Goal: Task Accomplishment & Management: Use online tool/utility

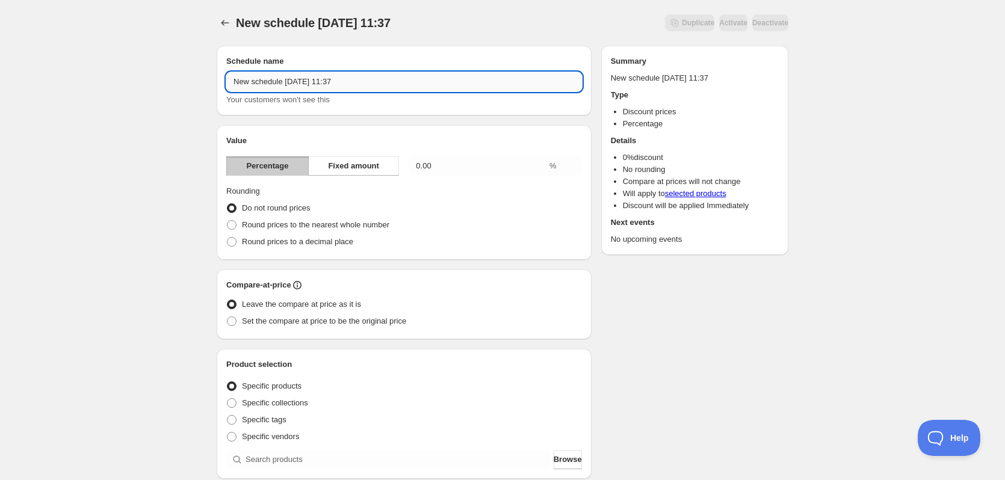
click at [390, 84] on input "New schedule [DATE] 11:37" at bounding box center [404, 81] width 356 height 19
type input "Test"
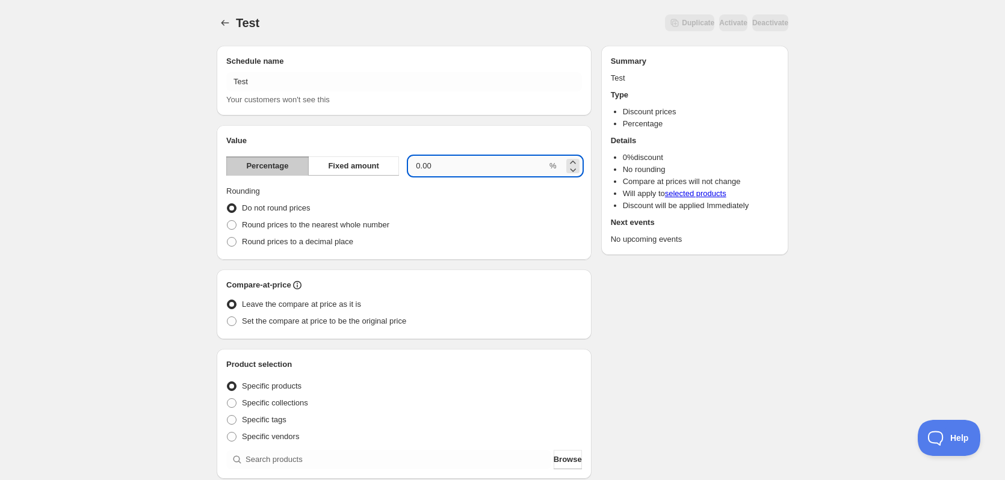
click at [500, 161] on input "0.00" at bounding box center [478, 166] width 138 height 19
click at [500, 161] on input "0.005" at bounding box center [478, 166] width 138 height 19
type input "5"
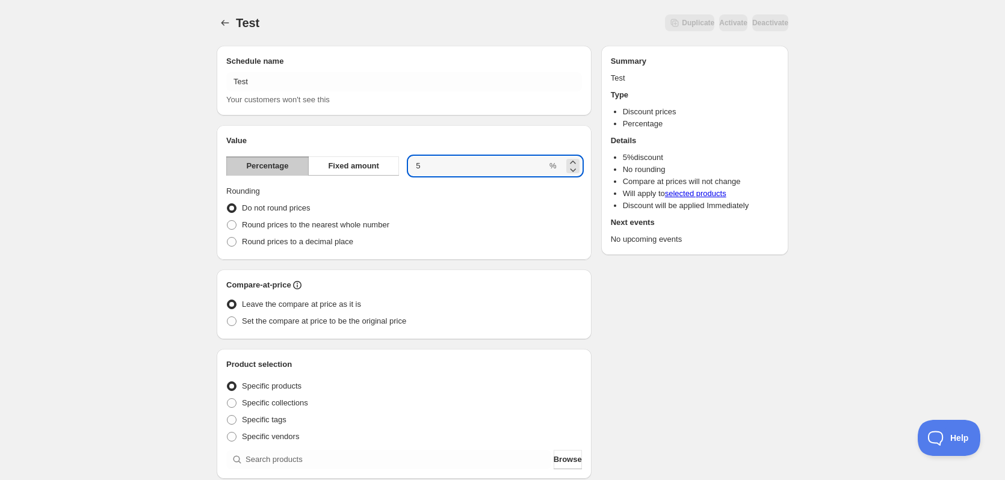
click at [669, 300] on div "Schedule name Test Your customers won't see this Value Percentage Fixed amount …" at bounding box center [498, 451] width 582 height 831
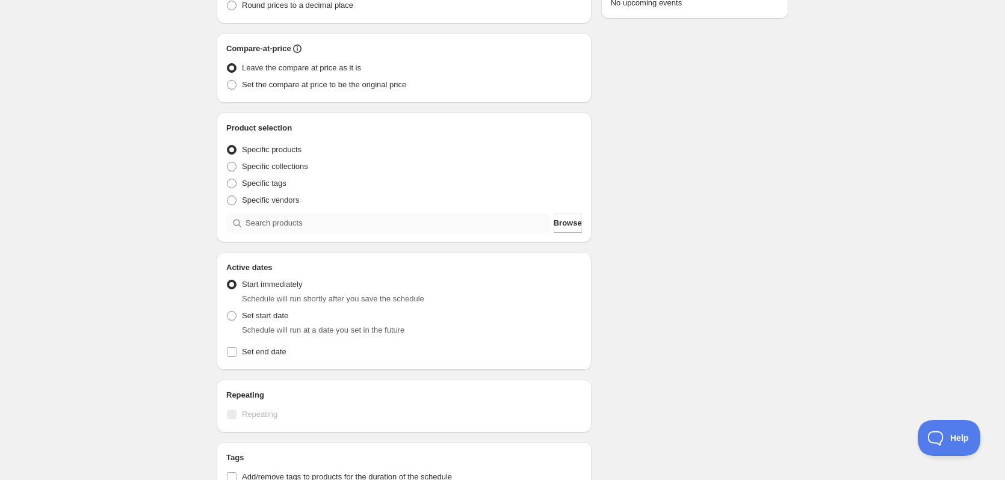
scroll to position [241, 0]
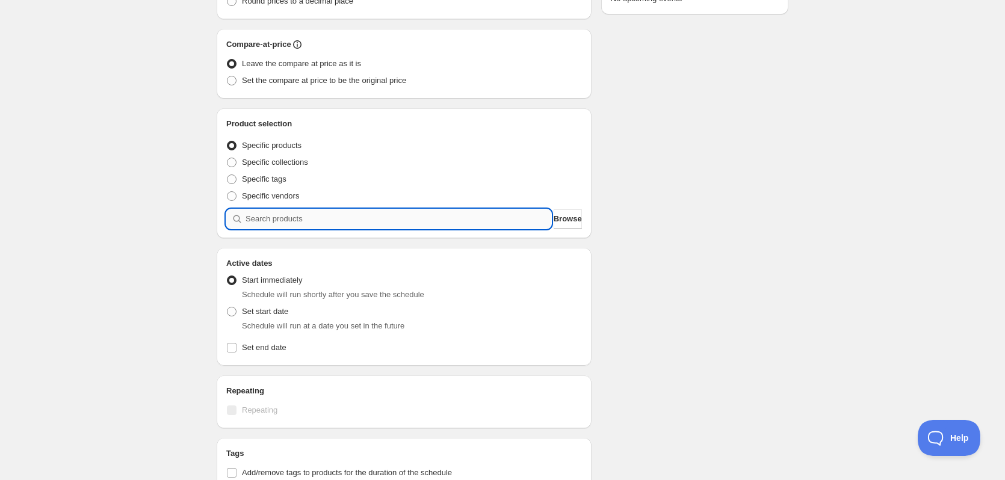
click at [334, 216] on input "search" at bounding box center [399, 219] width 306 height 19
type input "k"
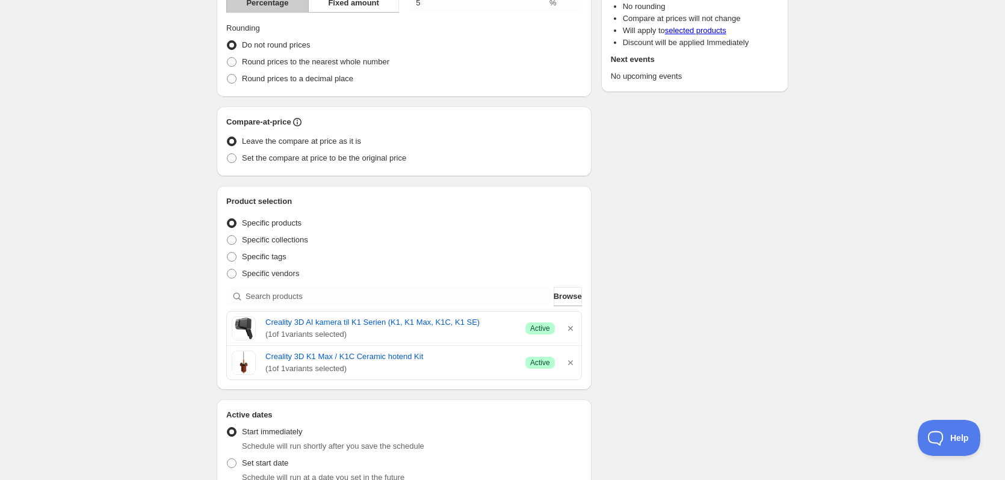
scroll to position [120, 0]
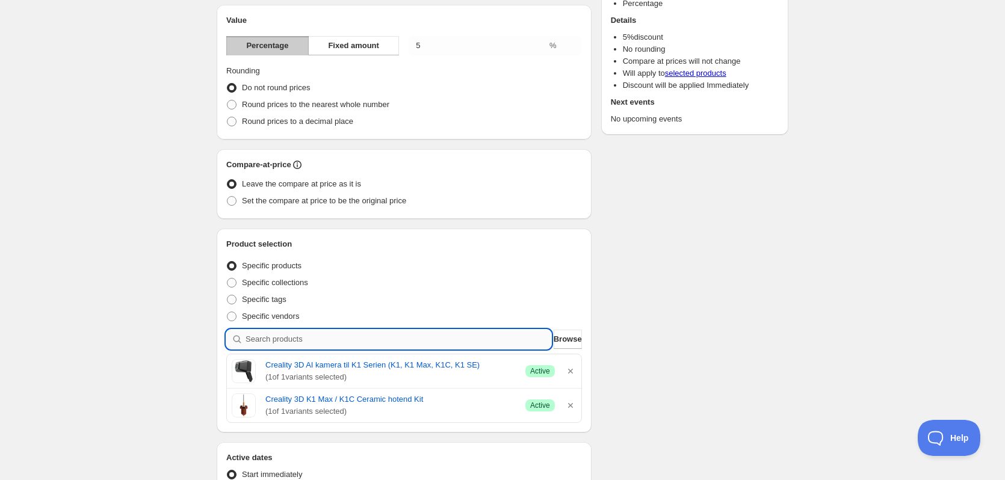
click at [276, 344] on input "search" at bounding box center [399, 339] width 306 height 19
type input "b"
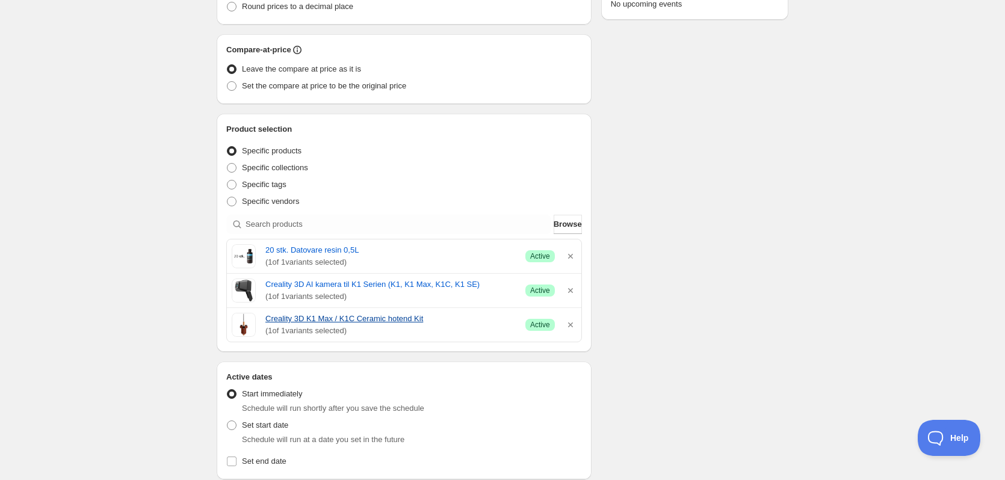
scroll to position [241, 0]
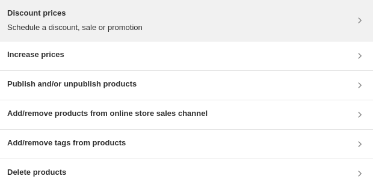
click at [264, 16] on div "Discount prices Schedule a discount, sale or promotion" at bounding box center [186, 20] width 359 height 26
